Goal: Transaction & Acquisition: Obtain resource

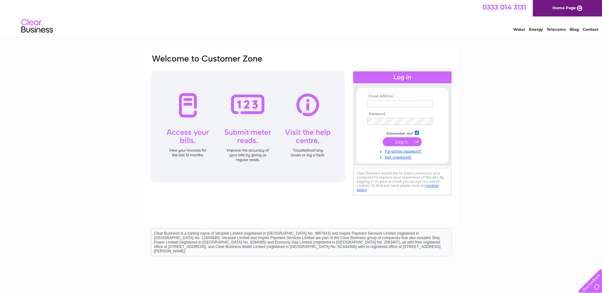
type input "bernard.dwyer@polariscommunity.co.uk"
click at [402, 142] on input "submit" at bounding box center [401, 141] width 39 height 9
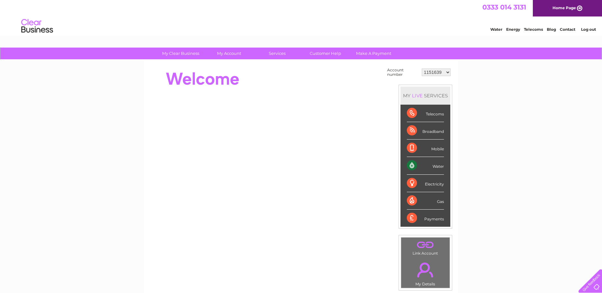
click at [434, 69] on select "1151639 30279528 30279557 30279562 30279649 30279674 30279818 30279819 30279821…" at bounding box center [435, 73] width 29 height 8
select select "30279557"
click at [421, 69] on select "1151639 30279528 30279557 30279562 30279649 30279674 30279818 30279819 30279821…" at bounding box center [435, 73] width 29 height 8
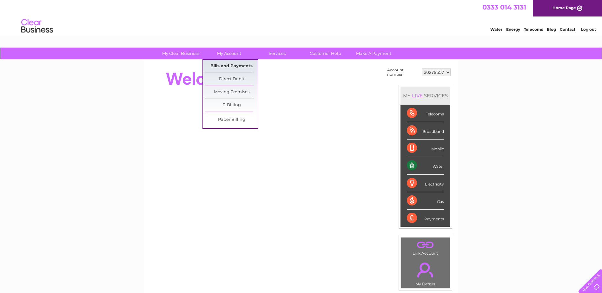
click at [226, 69] on link "Bills and Payments" at bounding box center [231, 66] width 52 height 13
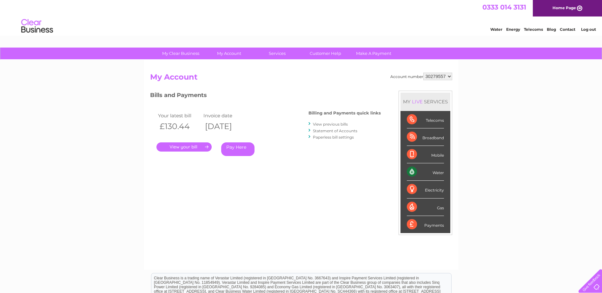
click at [194, 145] on link "." at bounding box center [183, 146] width 55 height 9
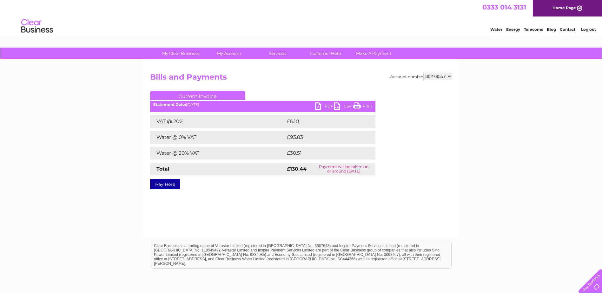
click at [323, 108] on link "PDF" at bounding box center [324, 106] width 19 height 9
click at [448, 75] on select "1151639 30279528 30279557 30279562 30279649 30279674 30279818 30279819 30279821…" at bounding box center [437, 77] width 29 height 8
select select "30279819"
click at [423, 73] on select "1151639 30279528 30279557 30279562 30279649 30279674 30279818 30279819 30279821…" at bounding box center [437, 77] width 29 height 8
click at [324, 109] on link "PDF" at bounding box center [324, 106] width 19 height 9
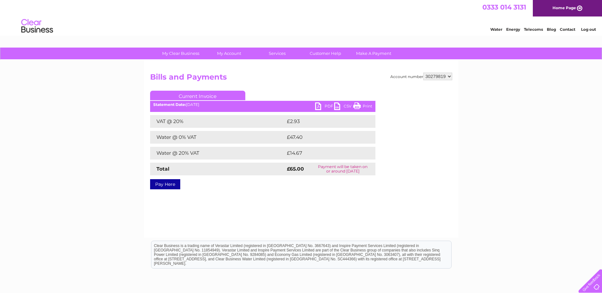
click at [434, 79] on select "1151639 30279528 30279557 30279562 30279649 30279674 30279818 30279819 30279821…" at bounding box center [437, 77] width 29 height 8
select select "30279830"
click at [423, 73] on select "1151639 30279528 30279557 30279562 30279649 30279674 30279818 30279819 30279821…" at bounding box center [437, 77] width 29 height 8
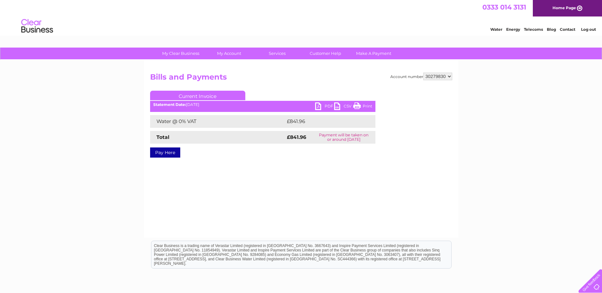
click at [321, 108] on link "PDF" at bounding box center [324, 106] width 19 height 9
